Goal: Task Accomplishment & Management: Check status

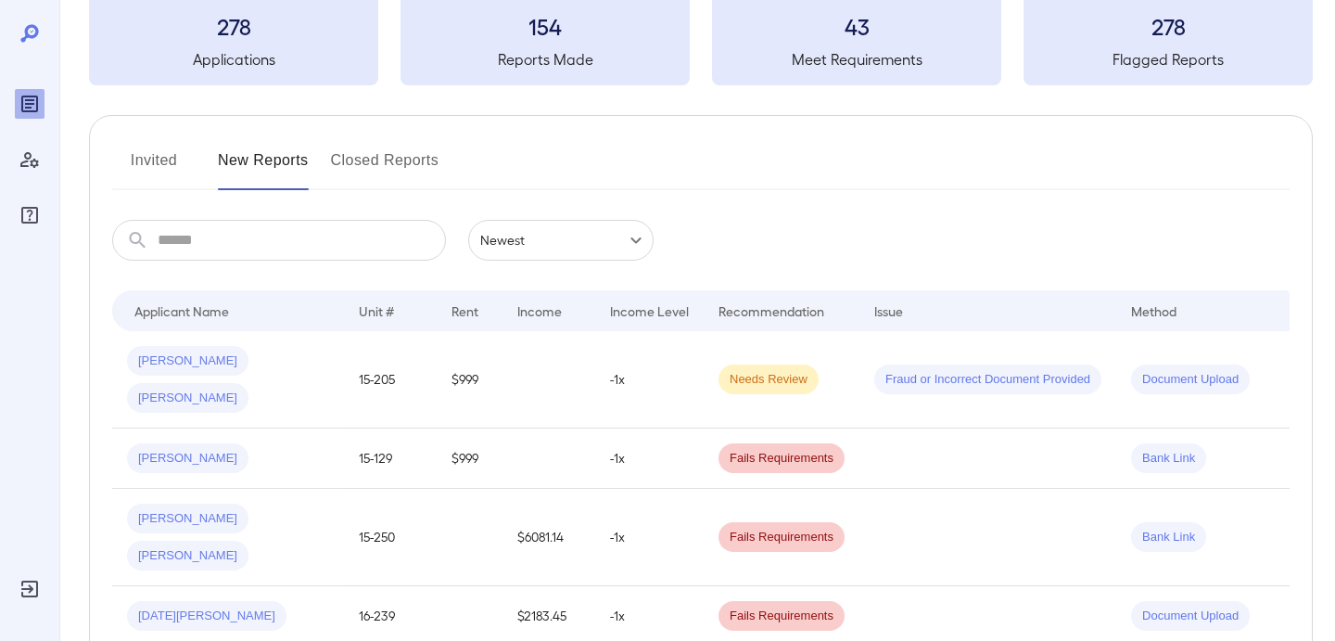
scroll to position [151, 0]
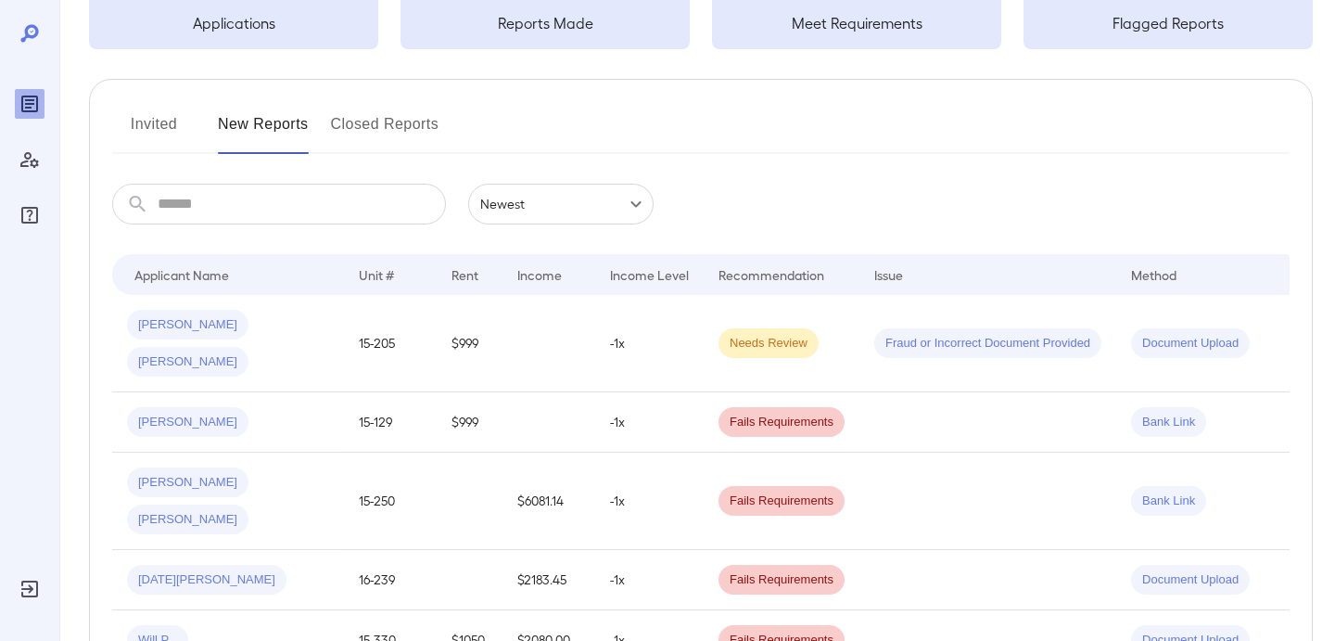
click at [174, 127] on button "Invited" at bounding box center [153, 131] width 83 height 44
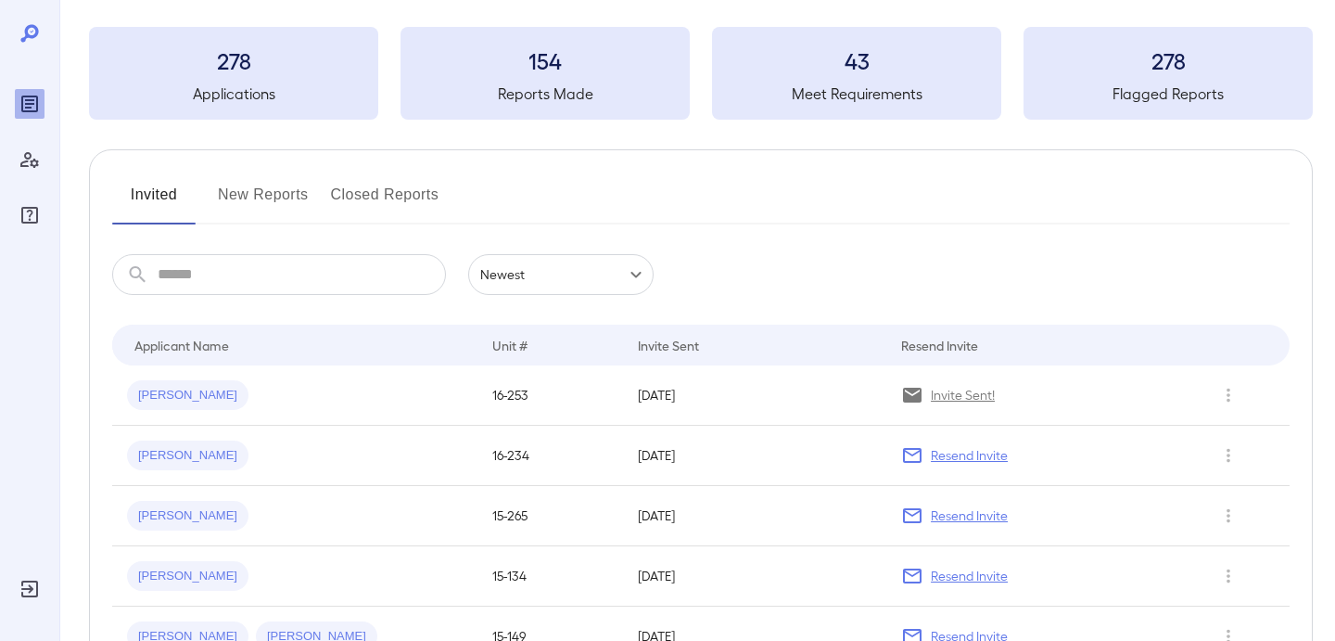
scroll to position [111, 0]
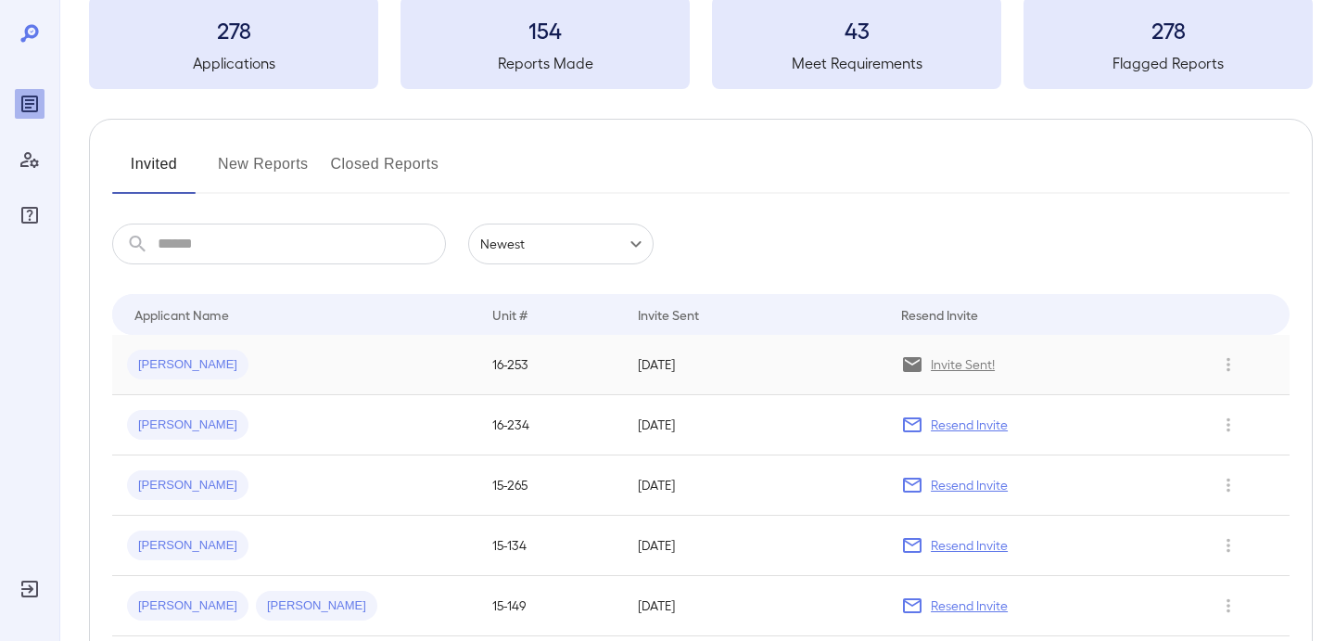
click at [183, 370] on span "Samuel R..." at bounding box center [187, 365] width 121 height 18
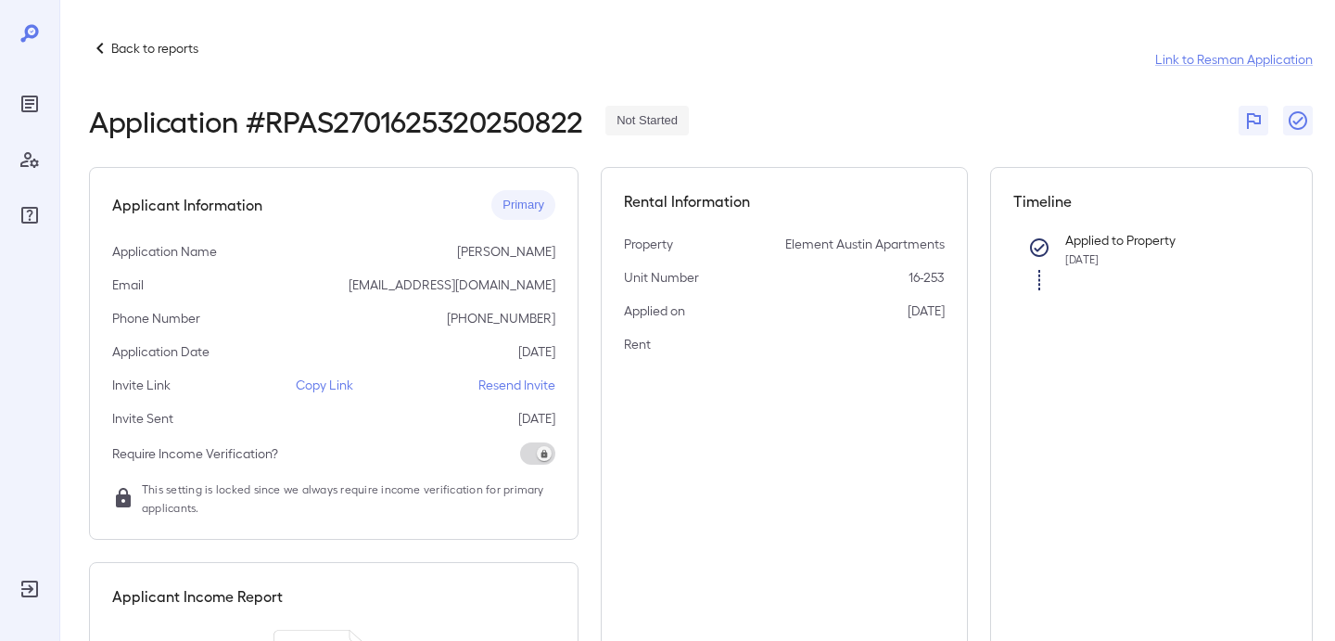
click at [320, 381] on p "Copy Link" at bounding box center [324, 384] width 57 height 19
